Goal: Task Accomplishment & Management: Manage account settings

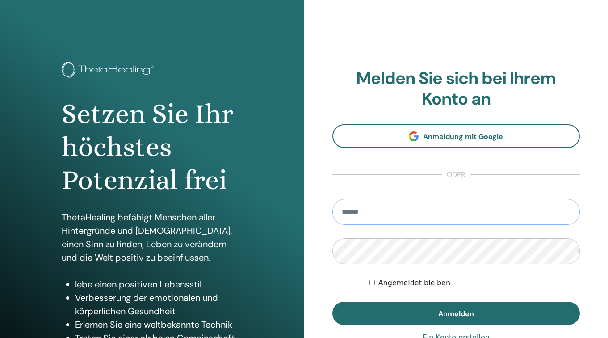
type input "**********"
click at [456, 313] on button "Anmelden" at bounding box center [456, 313] width 248 height 23
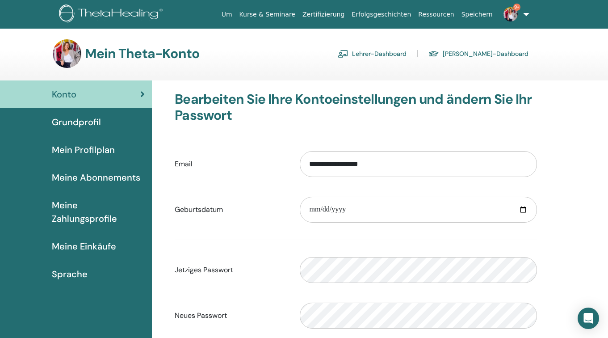
click at [407, 51] on link "Lehrer-Dashboard" at bounding box center [372, 53] width 69 height 14
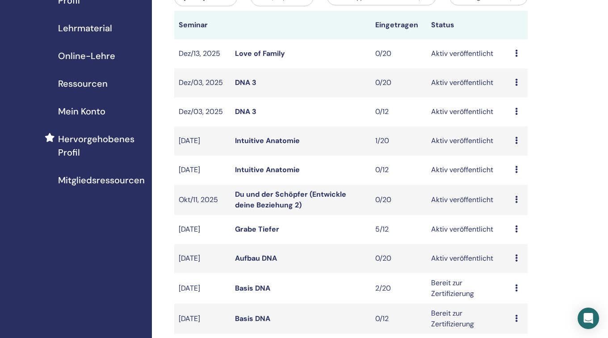
scroll to position [210, 0]
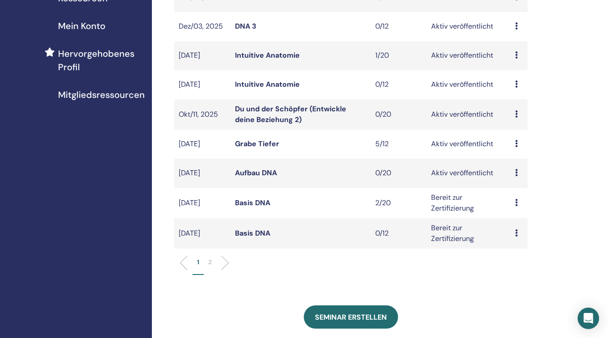
click at [265, 142] on link "Grabe Tiefer" at bounding box center [257, 143] width 44 height 9
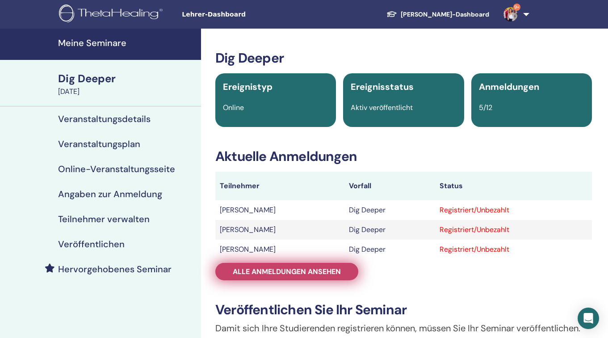
click at [273, 266] on link "Alle Anmeldungen ansehen" at bounding box center [286, 271] width 143 height 17
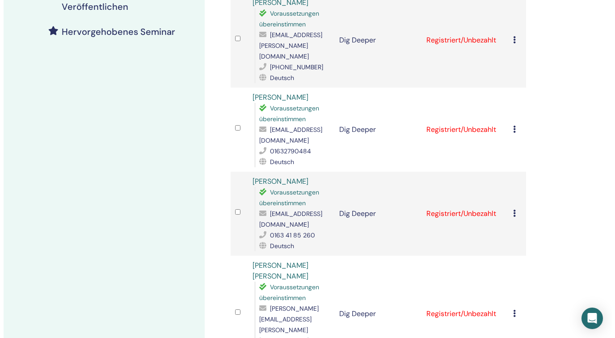
scroll to position [121, 0]
